Goal: Check status

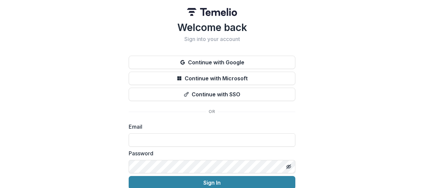
scroll to position [30, 0]
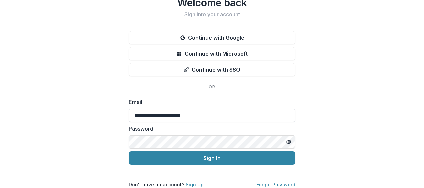
click at [189, 109] on input "**********" at bounding box center [212, 115] width 167 height 13
click at [291, 137] on button "Toggle password visibility" at bounding box center [289, 142] width 11 height 11
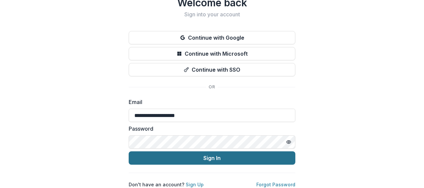
click at [193, 151] on button "Sign In" at bounding box center [212, 157] width 167 height 13
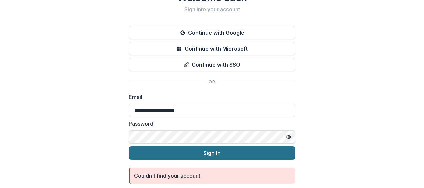
scroll to position [54, 0]
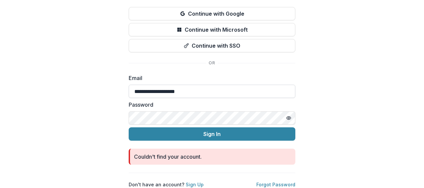
click at [185, 85] on input "**********" at bounding box center [212, 91] width 167 height 13
type input "**********"
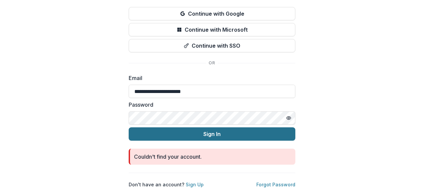
click at [204, 127] on button "Sign In" at bounding box center [212, 133] width 167 height 13
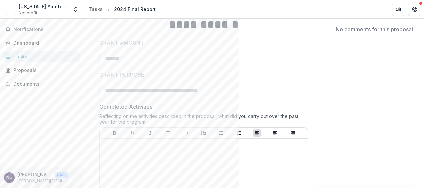
scroll to position [133, 0]
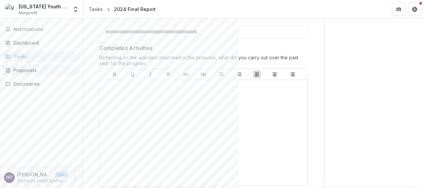
click at [24, 71] on div "Proposals" at bounding box center [44, 70] width 62 height 7
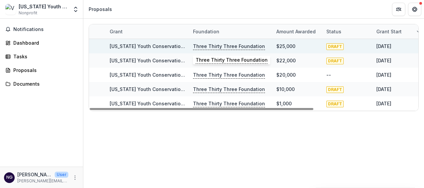
click at [217, 47] on p "Three Thirty Three Foundation" at bounding box center [229, 46] width 72 height 7
click at [109, 44] on div "Vermont Youth Conservation Corps - 2024 Three Thirty Three Foundation $25,000 D…" at bounding box center [331, 75] width 484 height 72
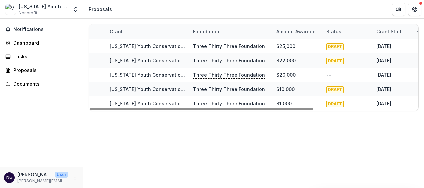
click at [186, 114] on div "Grant Foundation Amount awarded Status Grant start Grant end Due Date Report Du…" at bounding box center [253, 103] width 341 height 169
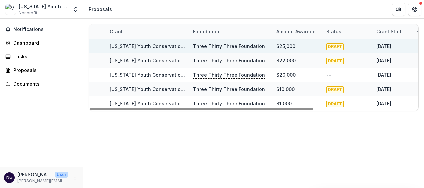
click at [234, 44] on p "Three Thirty Three Foundation" at bounding box center [229, 46] width 72 height 7
click at [155, 40] on div "Vermont Youth Conservation Corps - 2024" at bounding box center [147, 46] width 75 height 14
click at [161, 48] on link "Vermont Youth Conservation Corps - 2024" at bounding box center [163, 46] width 106 height 6
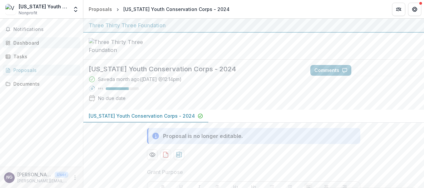
click at [23, 45] on div "Dashboard" at bounding box center [44, 42] width 62 height 7
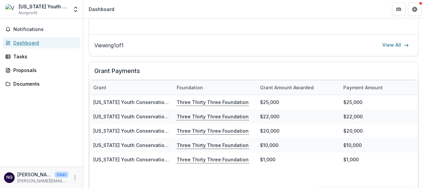
scroll to position [420, 0]
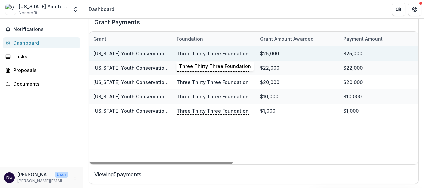
click at [218, 53] on p "Three Thirty Three Foundation" at bounding box center [213, 53] width 72 height 7
